Goal: Transaction & Acquisition: Register for event/course

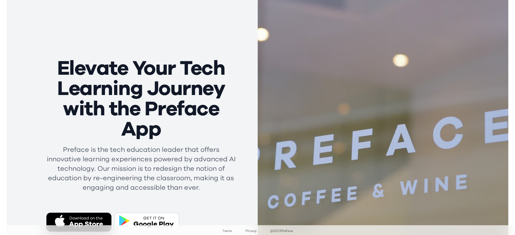
scroll to position [56, 0]
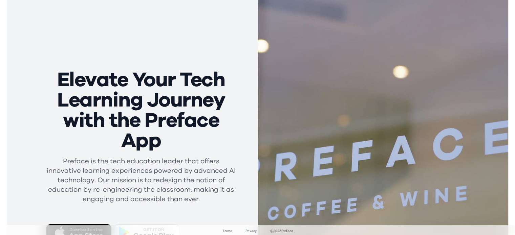
scroll to position [49, 0]
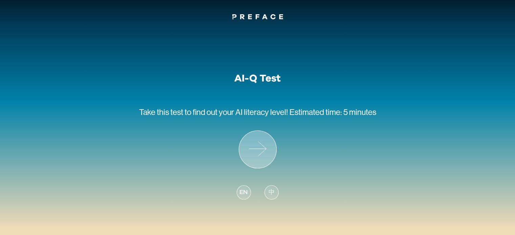
click at [265, 147] on icon at bounding box center [257, 149] width 37 height 37
click at [268, 192] on span "中" at bounding box center [271, 192] width 6 height 9
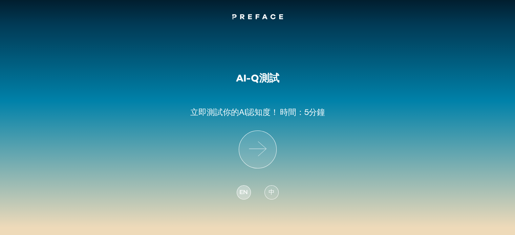
click at [242, 189] on span "EN" at bounding box center [243, 192] width 8 height 9
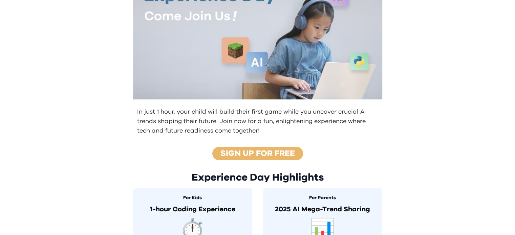
scroll to position [79, 0]
